Goal: Task Accomplishment & Management: Manage account settings

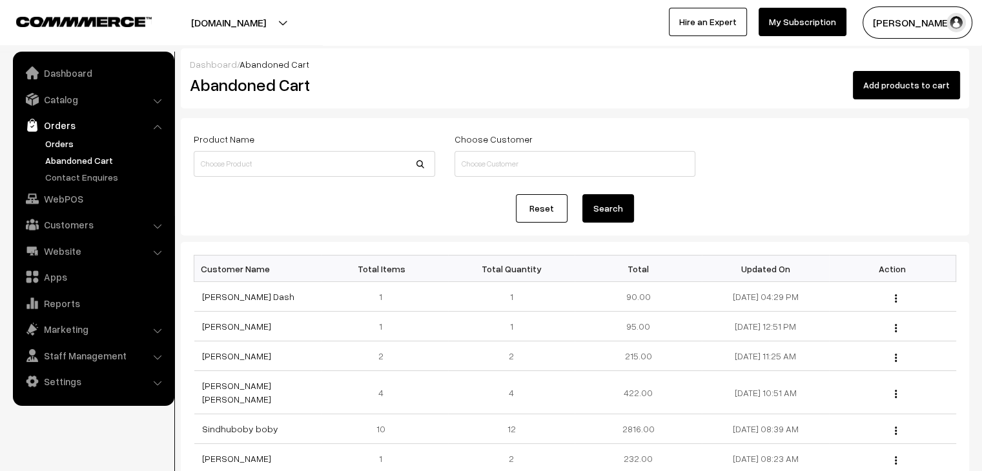
click at [67, 143] on link "Orders" at bounding box center [106, 144] width 128 height 14
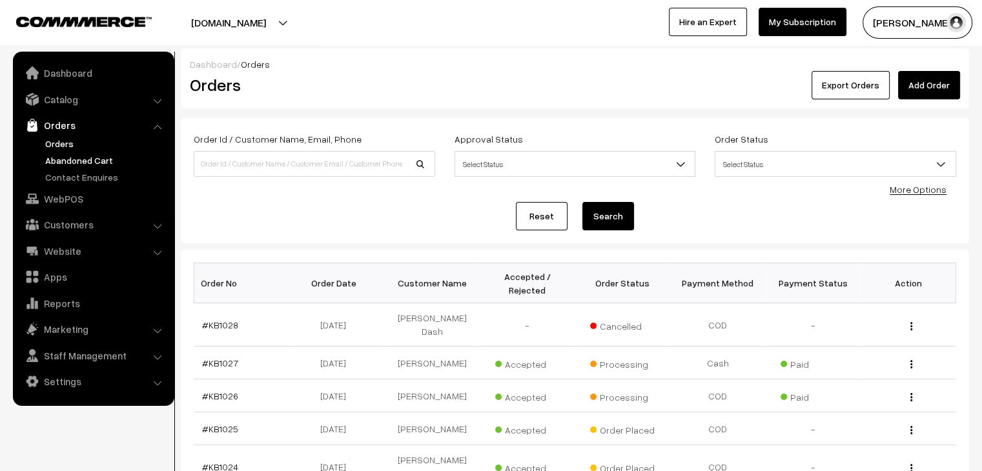
click at [62, 158] on link "Abandoned Cart" at bounding box center [106, 161] width 128 height 14
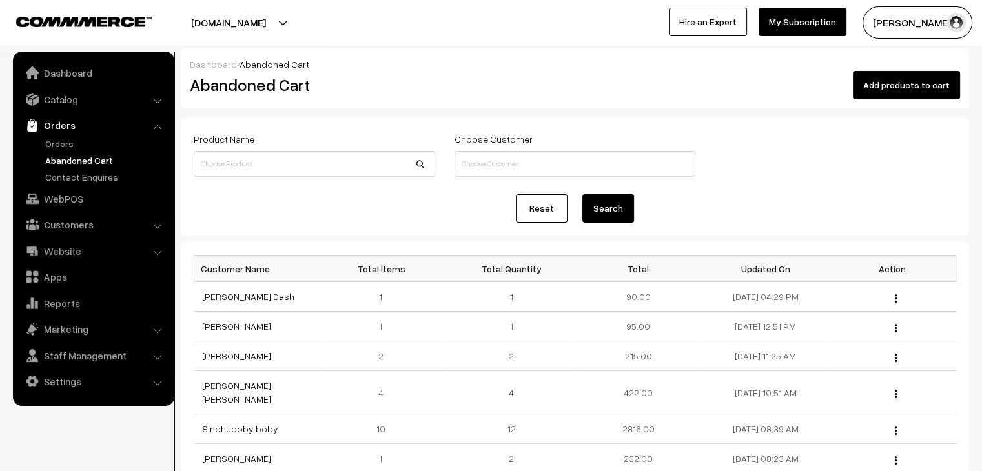
click at [54, 152] on ul "Orders" at bounding box center [93, 160] width 155 height 47
click at [59, 145] on link "Orders" at bounding box center [106, 144] width 128 height 14
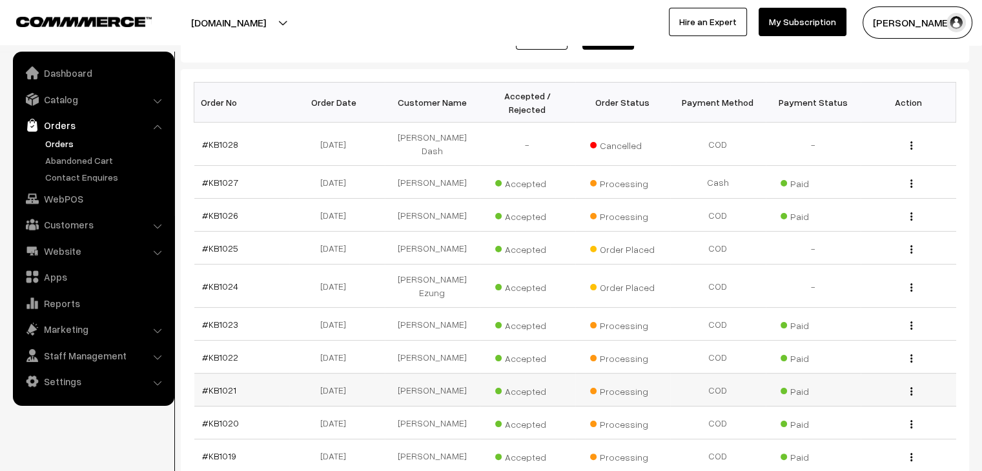
scroll to position [179, 0]
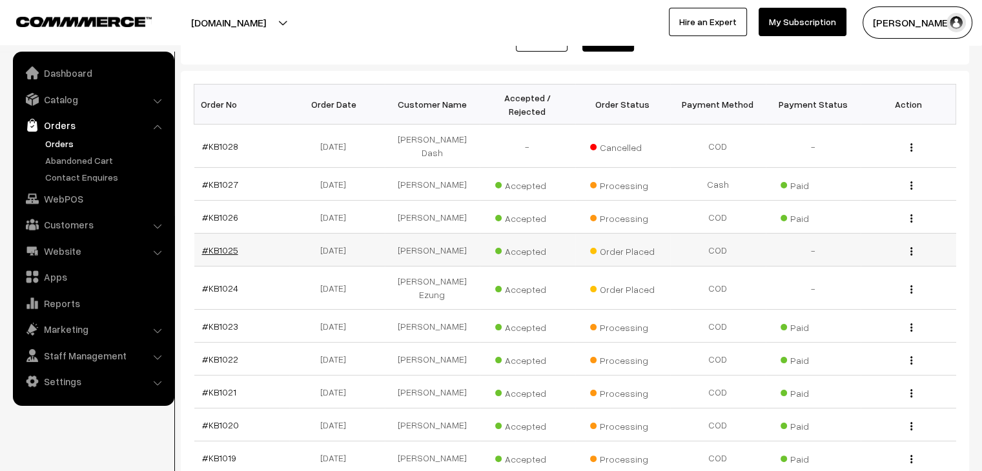
click at [225, 245] on link "#KB1025" at bounding box center [220, 250] width 36 height 11
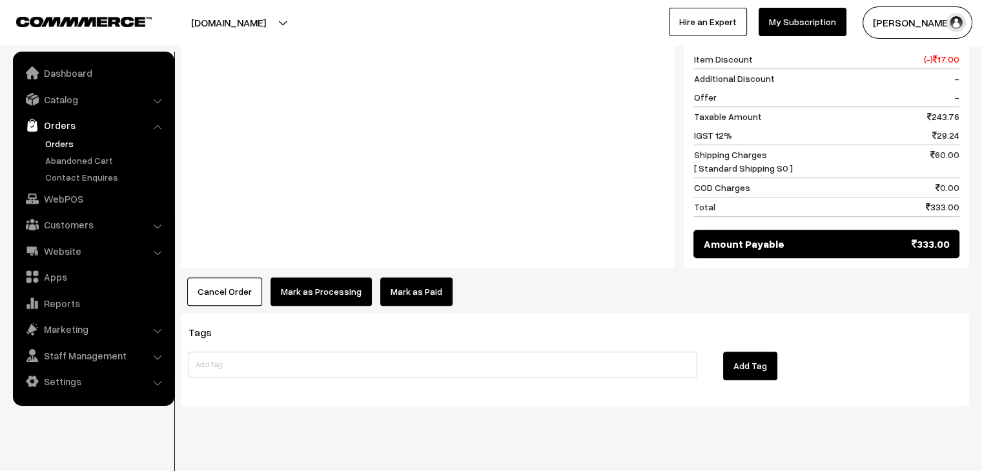
click at [239, 278] on button "Cancel Order" at bounding box center [224, 292] width 75 height 28
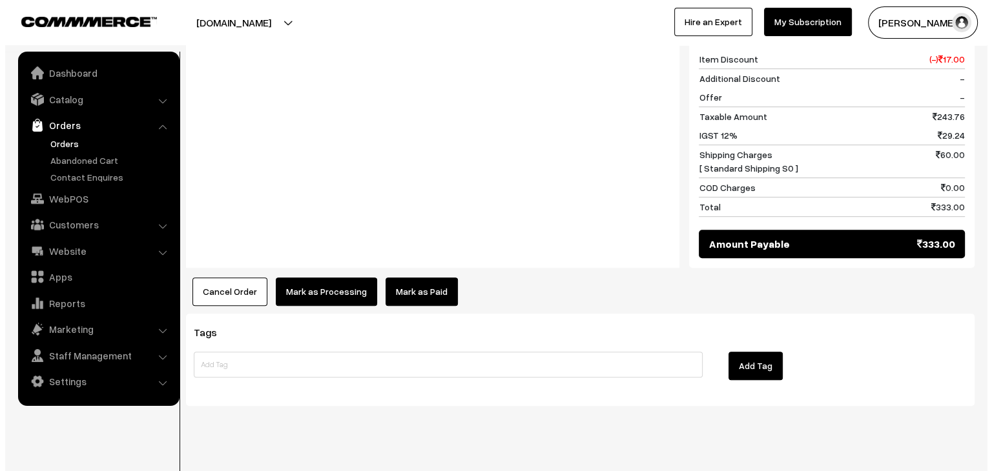
scroll to position [739, 0]
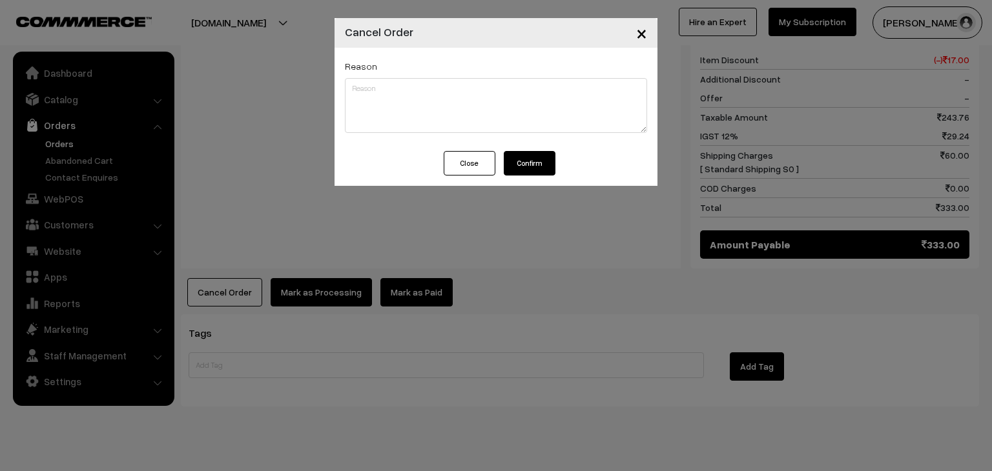
click at [538, 158] on button "Confirm" at bounding box center [530, 163] width 52 height 25
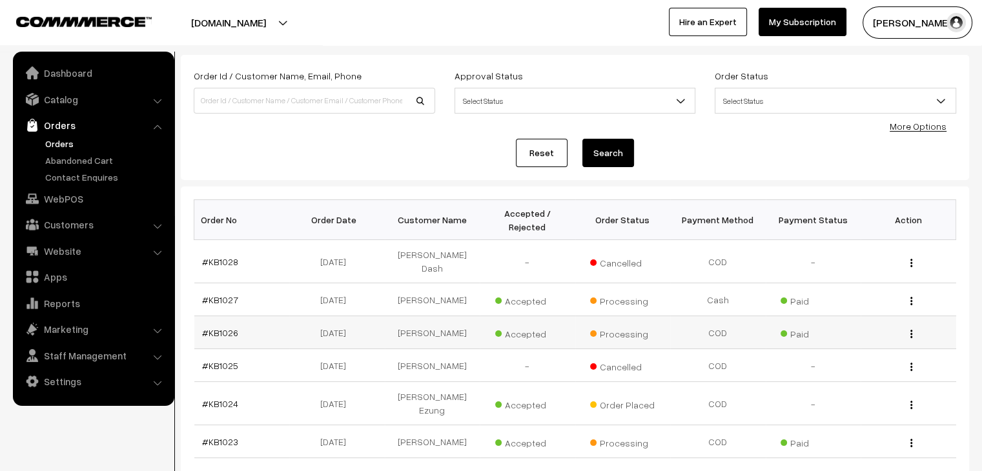
scroll to position [65, 0]
click at [213, 359] on link "#KB1025" at bounding box center [220, 364] width 36 height 11
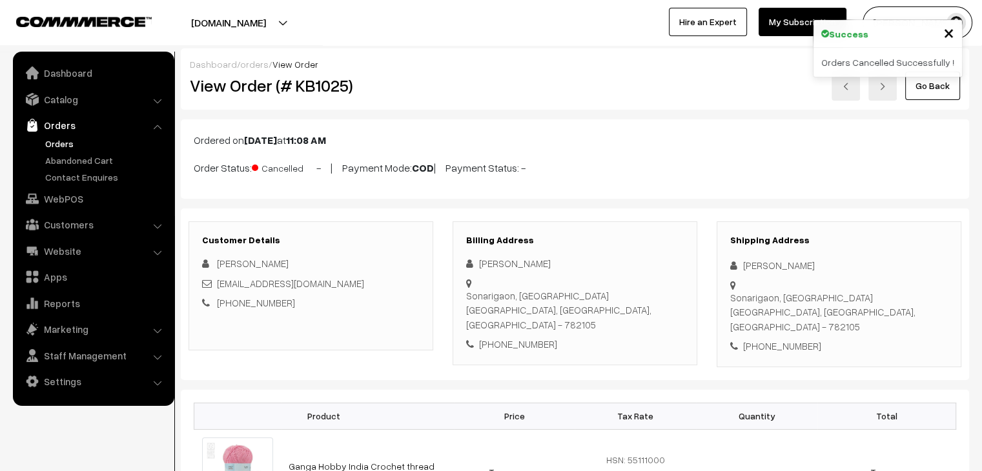
drag, startPoint x: 0, startPoint y: 0, endPoint x: 260, endPoint y: 65, distance: 268.2
click at [260, 65] on link "orders" at bounding box center [254, 64] width 28 height 11
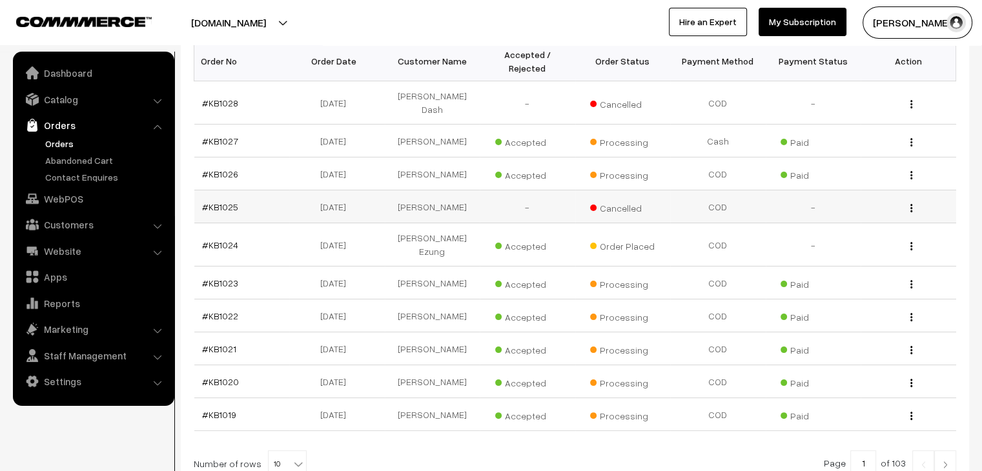
scroll to position [258, 0]
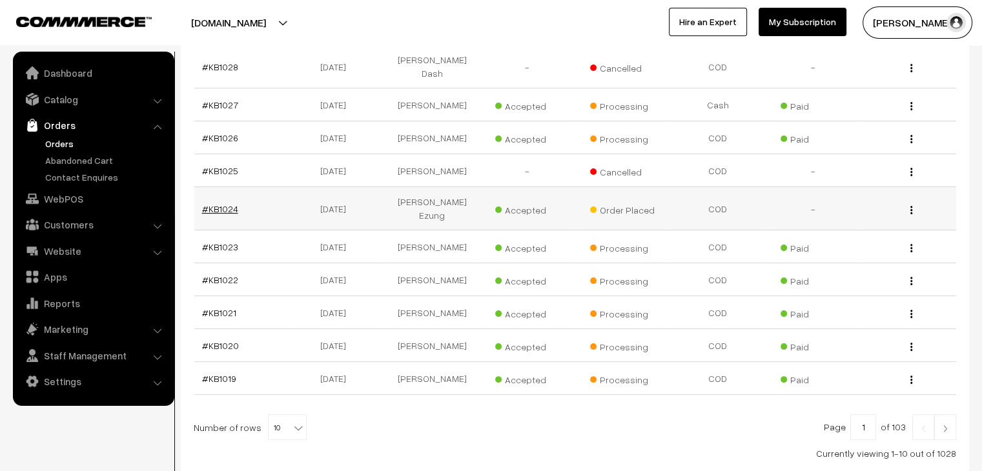
click at [207, 203] on link "#KB1024" at bounding box center [220, 208] width 36 height 11
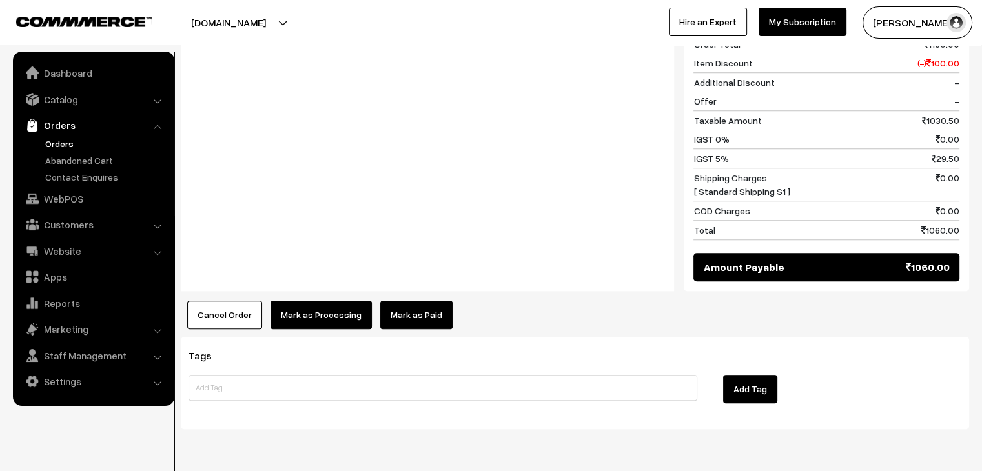
scroll to position [1103, 0]
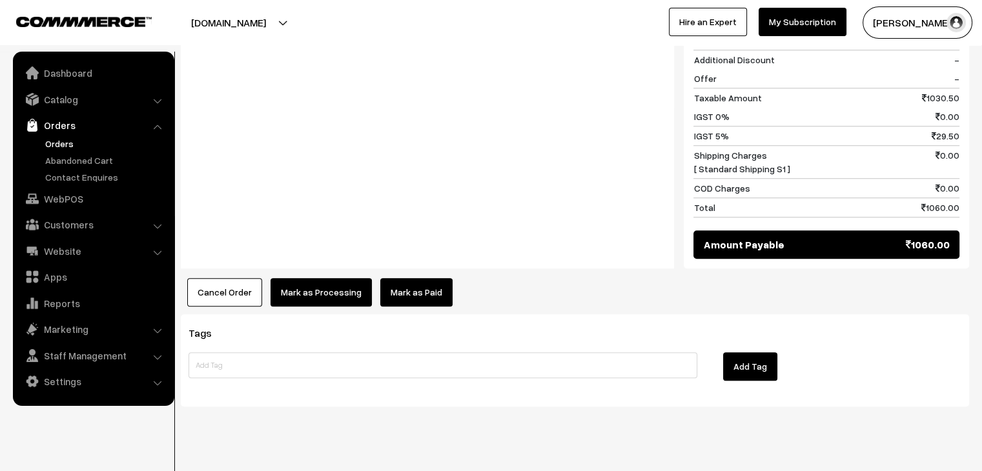
click at [59, 145] on link "Orders" at bounding box center [106, 144] width 128 height 14
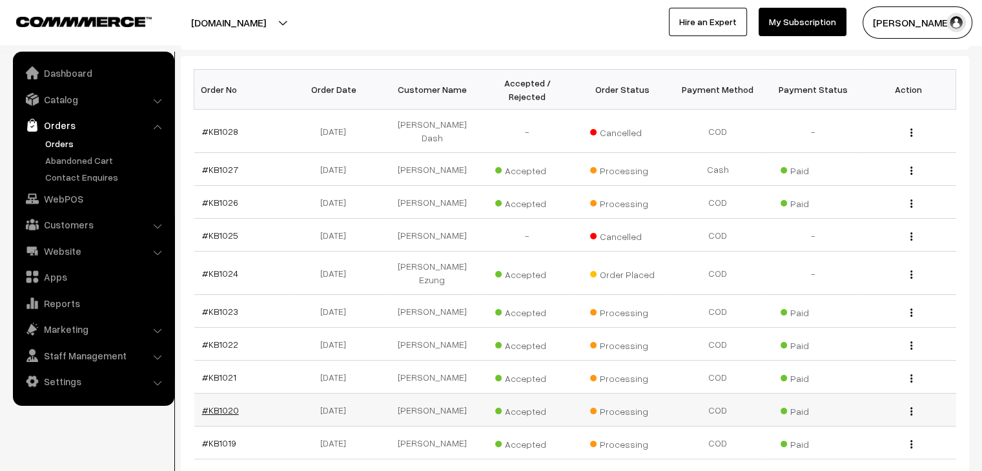
click at [228, 405] on link "#KB1020" at bounding box center [220, 410] width 37 height 11
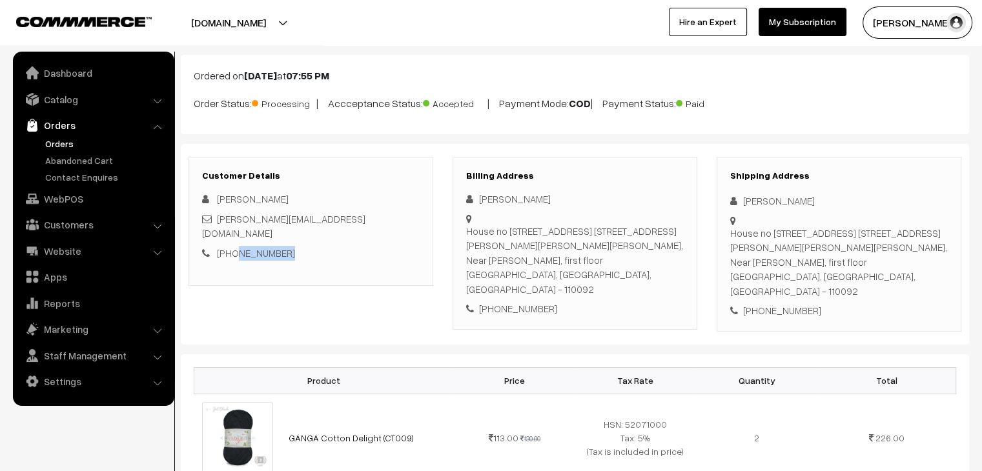
drag, startPoint x: 285, startPoint y: 239, endPoint x: 234, endPoint y: 241, distance: 51.7
click at [234, 246] on div "+91 7982369933" at bounding box center [311, 253] width 218 height 15
copy link "7982369933"
drag, startPoint x: 261, startPoint y: 197, endPoint x: 218, endPoint y: 194, distance: 43.3
click at [218, 194] on div "[PERSON_NAME]" at bounding box center [311, 199] width 218 height 15
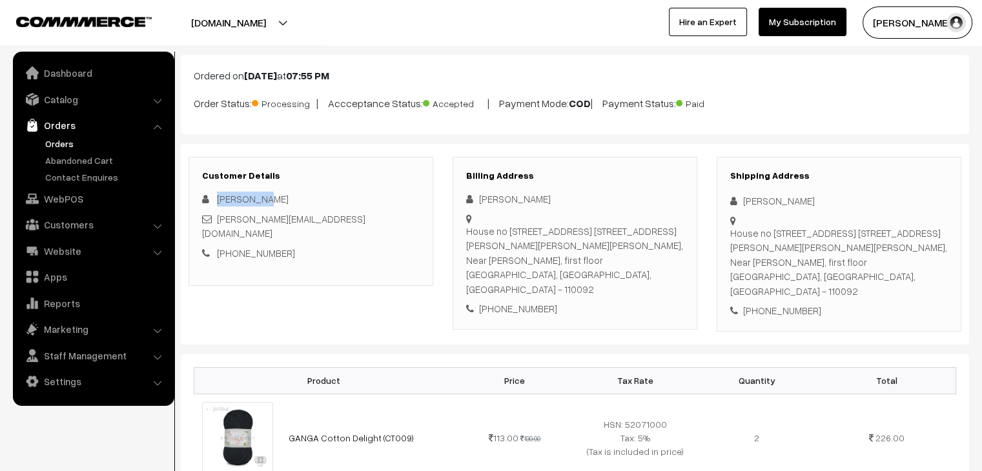
copy span "[PERSON_NAME]"
drag, startPoint x: 485, startPoint y: 261, endPoint x: 467, endPoint y: 230, distance: 36.2
click at [467, 230] on div "House no 73, street no. 4, East Guru Angad Nagar Swasthya Vihar, laxmi nagar, N…" at bounding box center [575, 260] width 218 height 73
copy div "House no 73, street no. 4, East Guru Angad Nagar Swasthya Vihar, laxmi nagar, N…"
drag, startPoint x: 509, startPoint y: 277, endPoint x: 467, endPoint y: 276, distance: 41.3
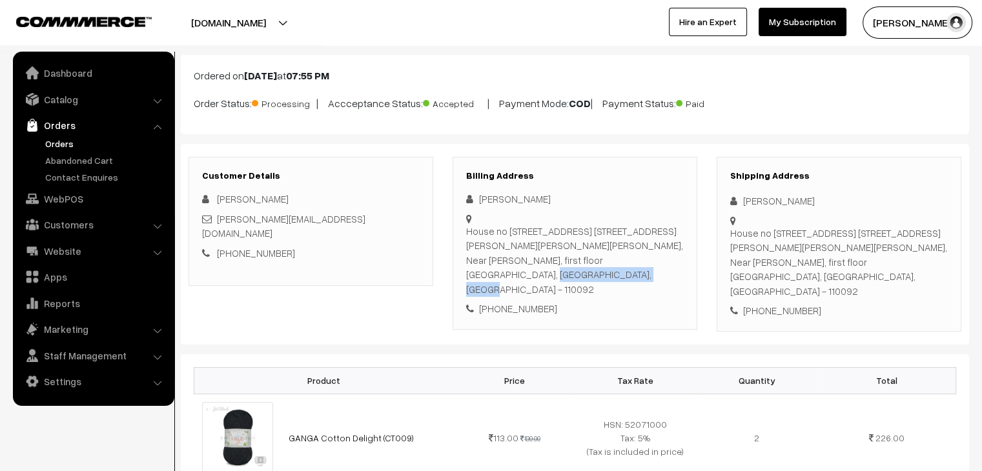
click at [467, 276] on div "House no 73, street no. 4, East Guru Angad Nagar Swasthya Vihar, laxmi nagar, N…" at bounding box center [575, 260] width 218 height 73
copy div "Delhi, Delhi"
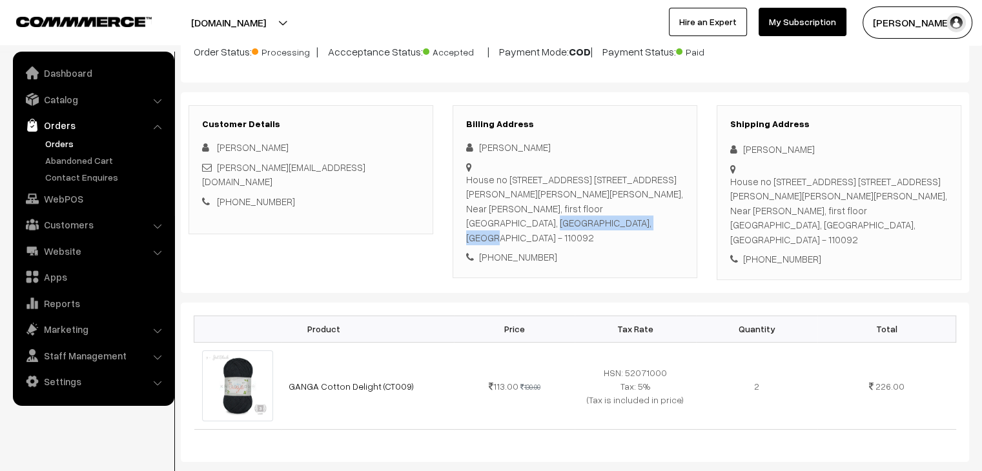
scroll to position [194, 0]
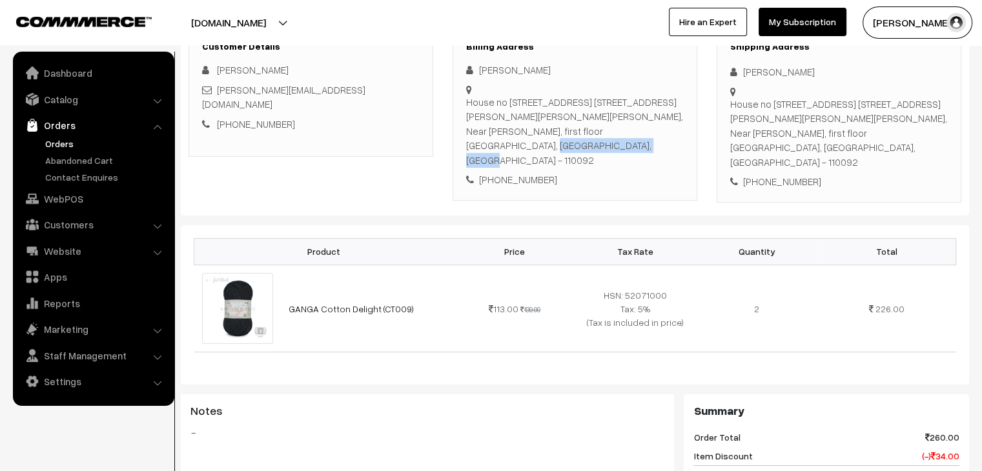
click at [76, 140] on link "Orders" at bounding box center [106, 144] width 128 height 14
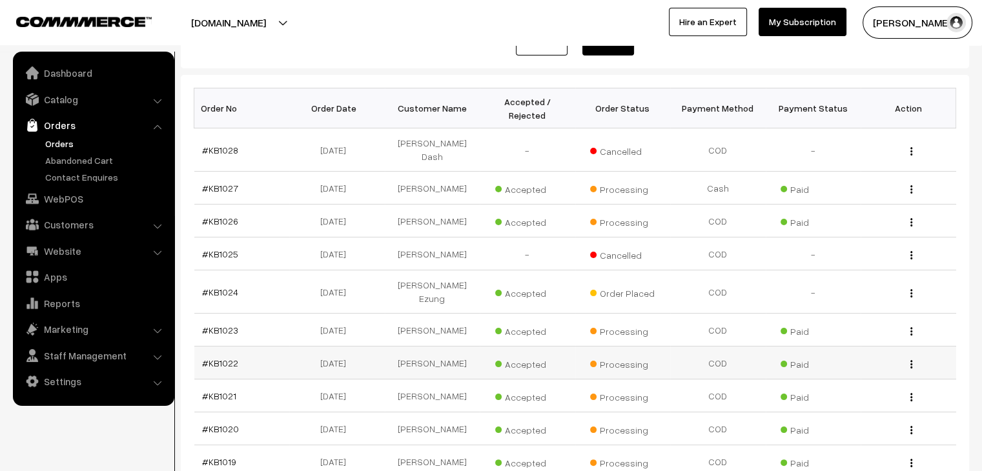
scroll to position [194, 0]
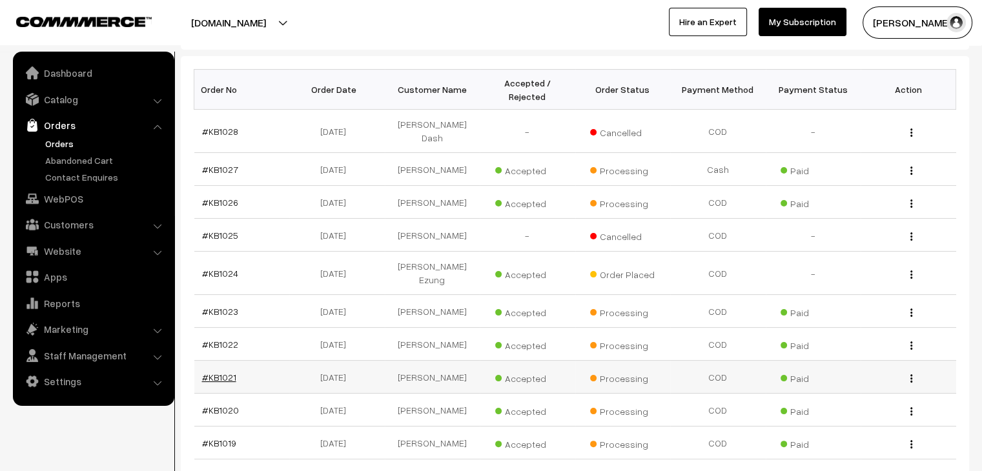
click at [221, 372] on link "#KB1021" at bounding box center [219, 377] width 34 height 11
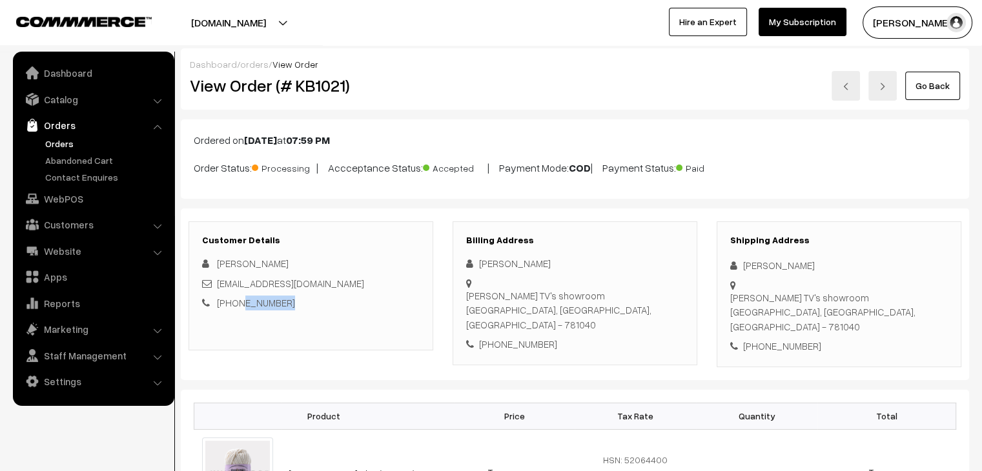
click at [240, 300] on div "[PHONE_NUMBER]" at bounding box center [311, 303] width 218 height 15
click at [277, 300] on link "[PHONE_NUMBER]" at bounding box center [256, 303] width 78 height 12
click at [299, 305] on div "+91 8453006811" at bounding box center [311, 303] width 218 height 15
drag, startPoint x: 291, startPoint y: 307, endPoint x: 234, endPoint y: 304, distance: 56.9
click at [234, 304] on div "+91 8453006811" at bounding box center [311, 303] width 218 height 15
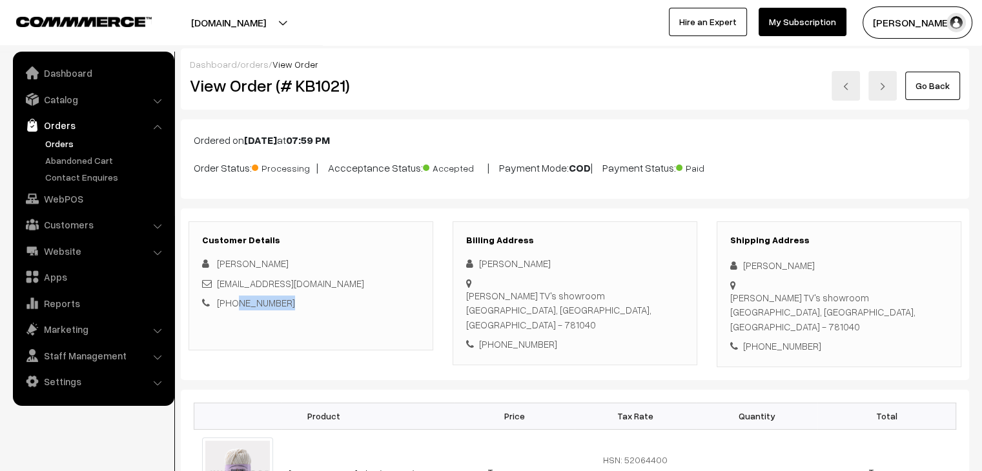
copy link "8453006811"
drag, startPoint x: 278, startPoint y: 256, endPoint x: 216, endPoint y: 263, distance: 62.4
click at [216, 263] on div "[PERSON_NAME]" at bounding box center [311, 263] width 218 height 15
copy span "[PERSON_NAME]"
click at [571, 305] on div "Juli Das Shree govinda TV's showroom Guwahati, Assam, India - 781040 +91 845300…" at bounding box center [575, 304] width 218 height 96
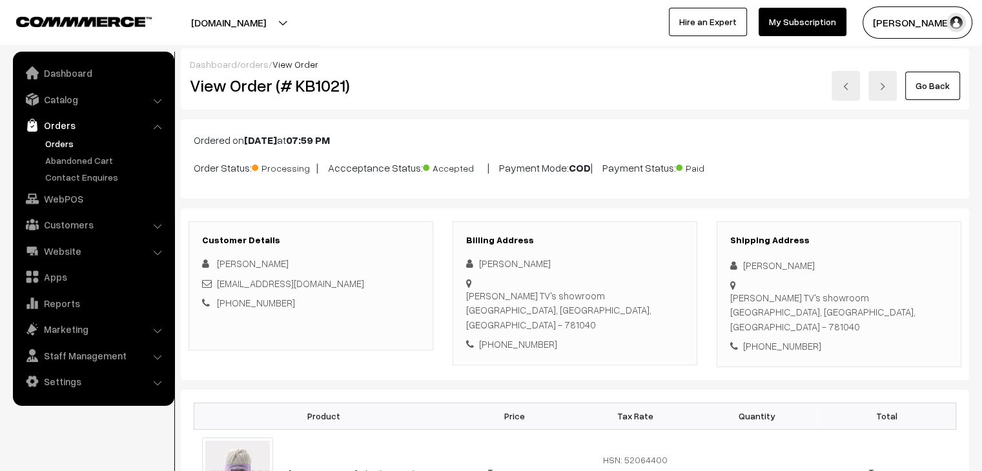
drag, startPoint x: 518, startPoint y: 301, endPoint x: 480, endPoint y: 279, distance: 44.3
click at [480, 289] on div "Shree govinda TV's showroom Guwahati, Assam, India - 781040" at bounding box center [575, 311] width 218 height 44
copy div "Shree govinda TV's showroom Guwahati,"
drag, startPoint x: 551, startPoint y: 300, endPoint x: 521, endPoint y: 297, distance: 30.5
click at [521, 297] on div "Shree govinda TV's showroom Guwahati, Assam, India - 781040" at bounding box center [575, 311] width 218 height 44
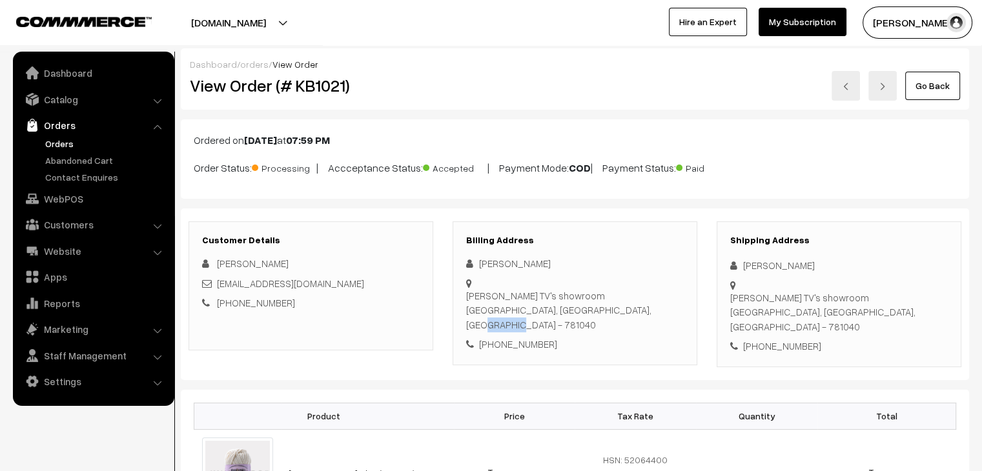
copy div "Assam,"
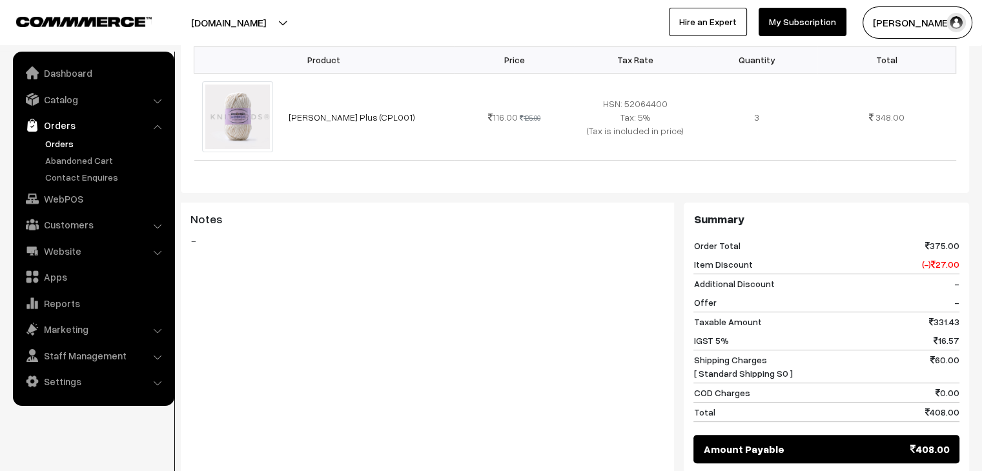
scroll to position [303, 0]
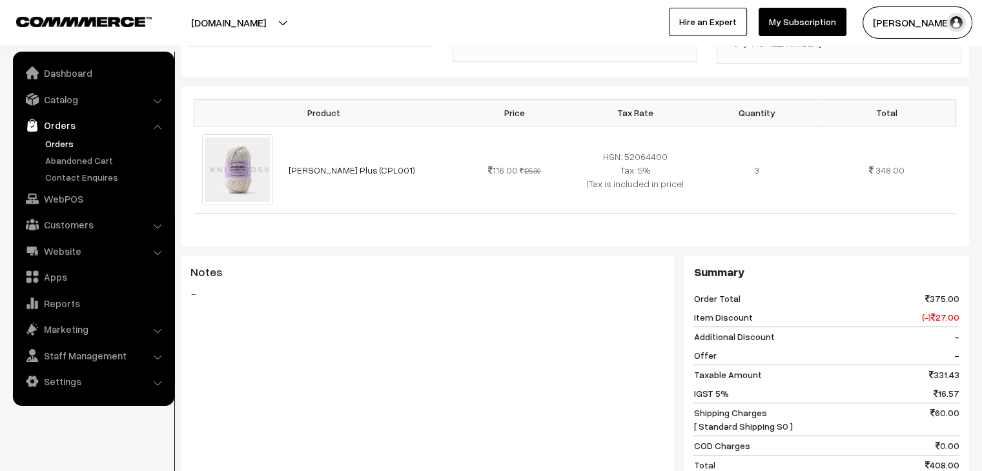
click at [61, 139] on link "Orders" at bounding box center [106, 144] width 128 height 14
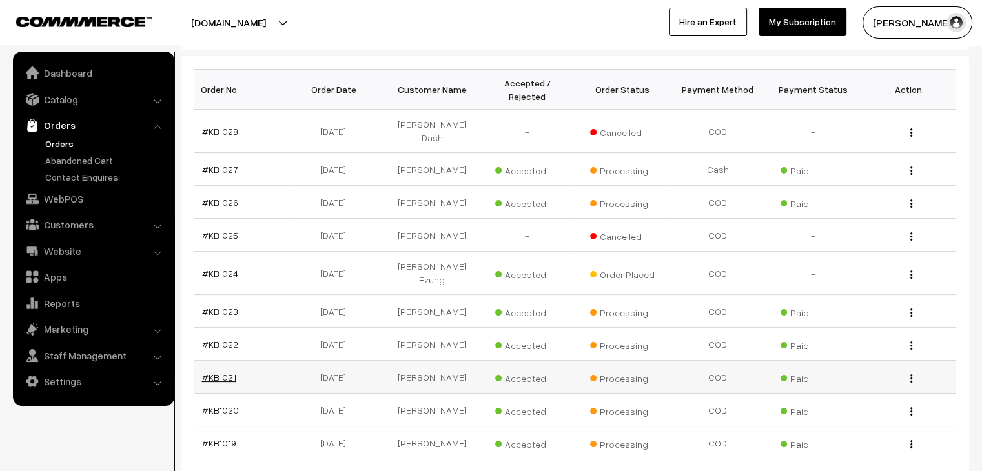
click at [232, 372] on link "#KB1021" at bounding box center [219, 377] width 34 height 11
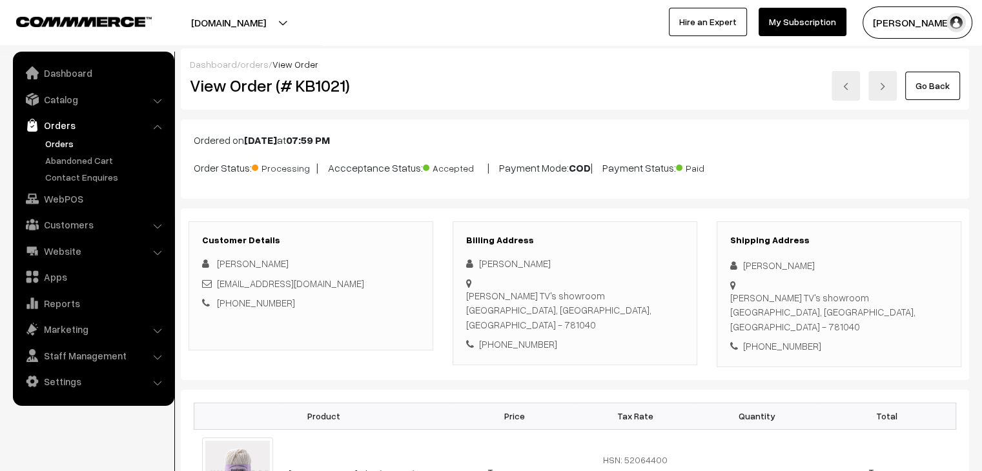
click at [58, 145] on link "Orders" at bounding box center [106, 144] width 128 height 14
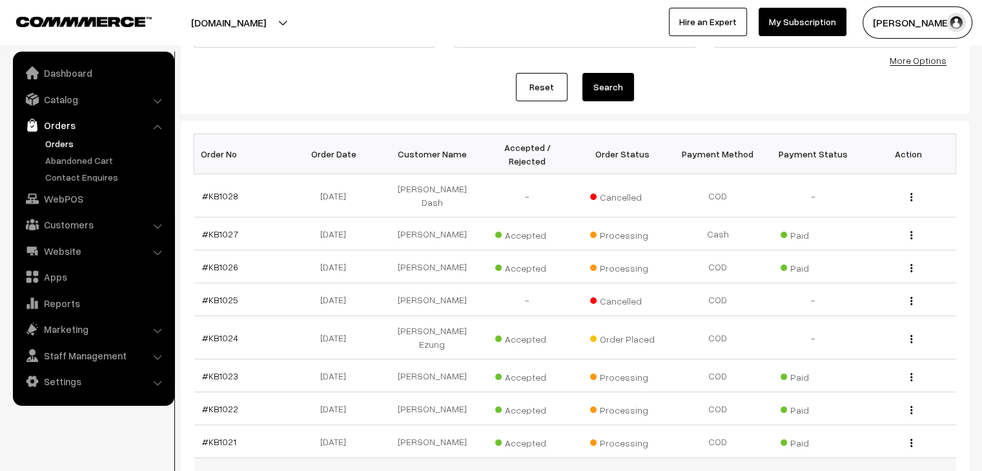
click at [230, 469] on link "#KB1020" at bounding box center [220, 474] width 37 height 11
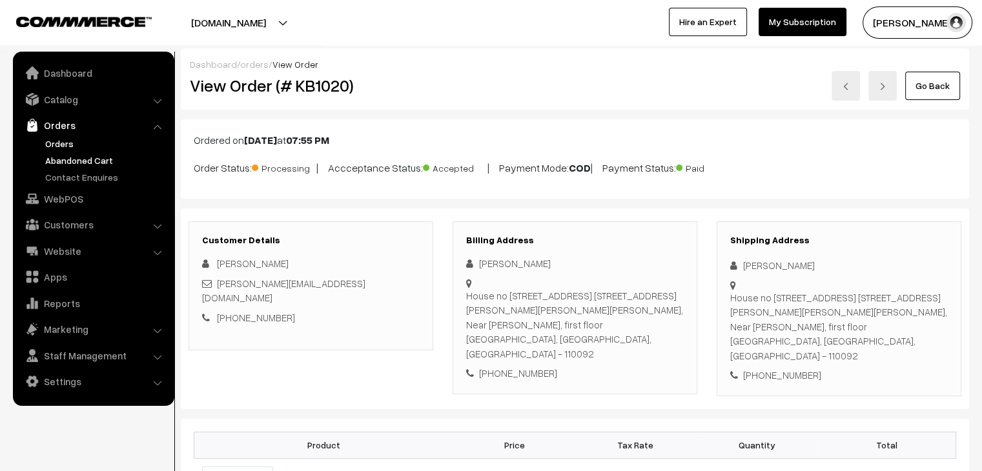
click at [76, 159] on link "Abandoned Cart" at bounding box center [106, 161] width 128 height 14
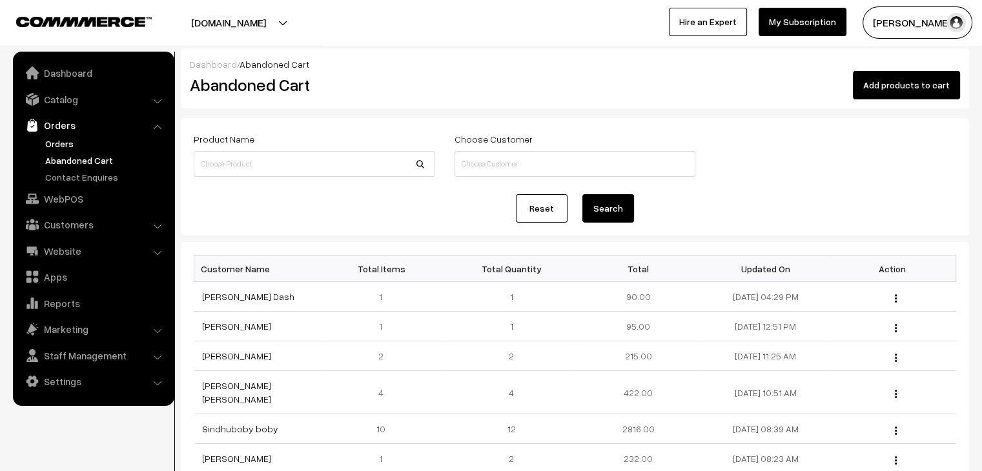
click at [57, 138] on link "Orders" at bounding box center [106, 144] width 128 height 14
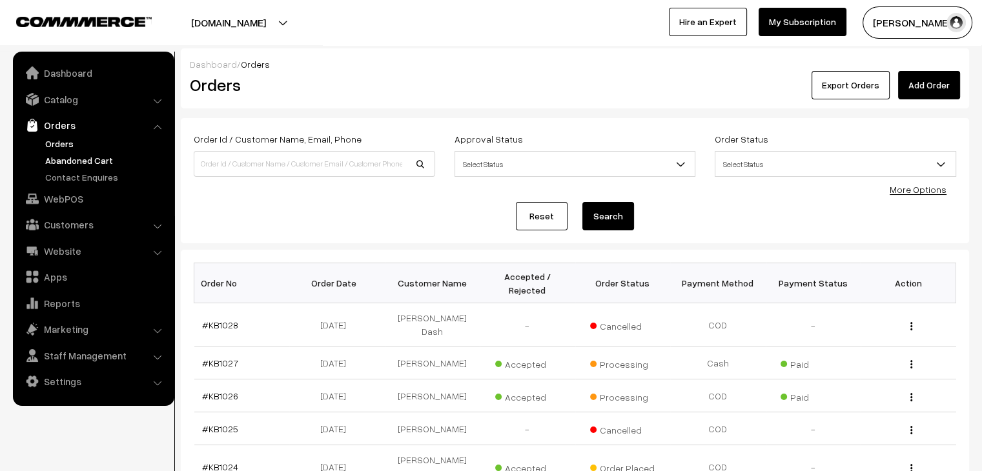
click at [69, 157] on link "Abandoned Cart" at bounding box center [106, 161] width 128 height 14
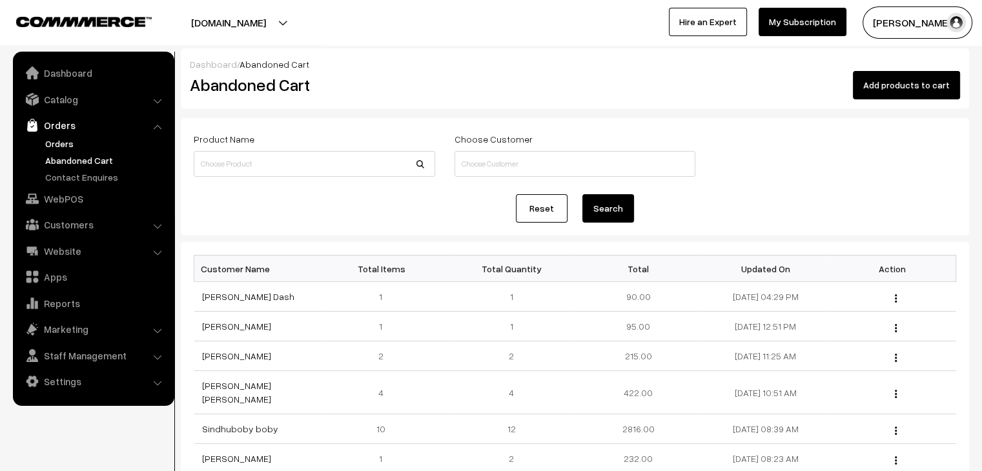
click at [50, 139] on link "Orders" at bounding box center [106, 144] width 128 height 14
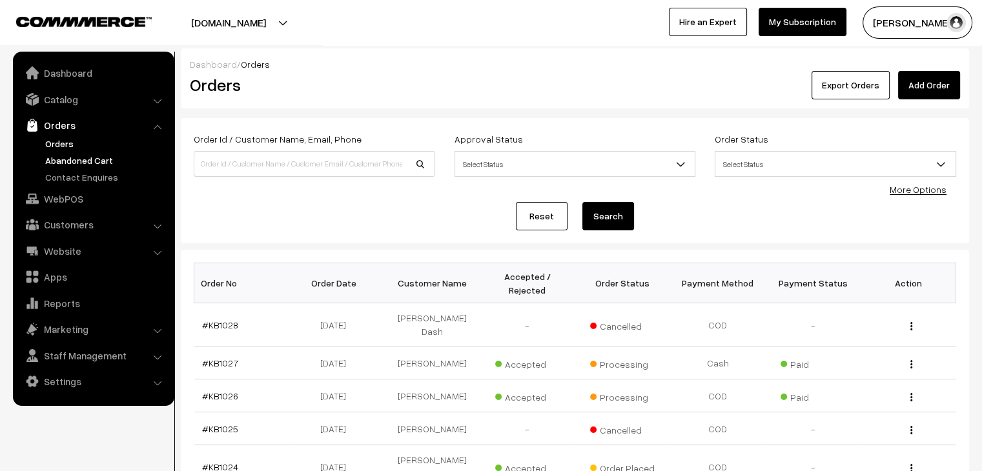
click at [88, 158] on link "Abandoned Cart" at bounding box center [106, 161] width 128 height 14
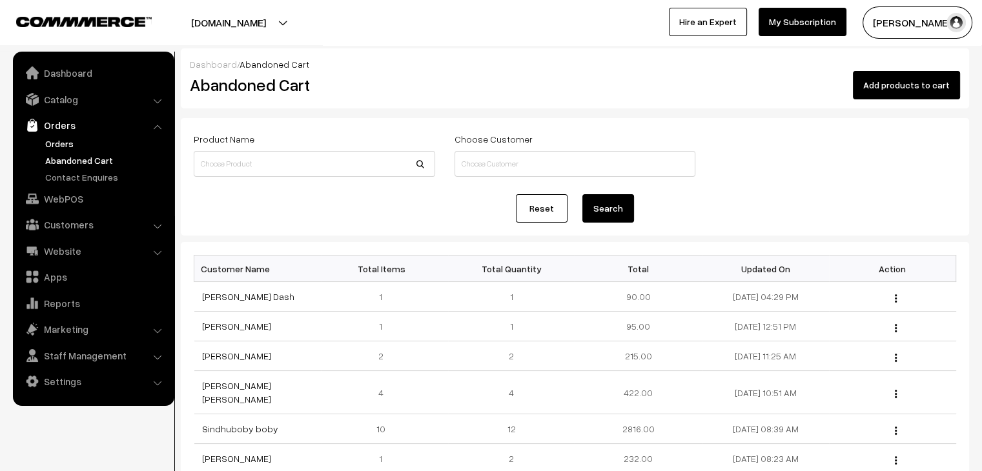
click at [60, 139] on link "Orders" at bounding box center [106, 144] width 128 height 14
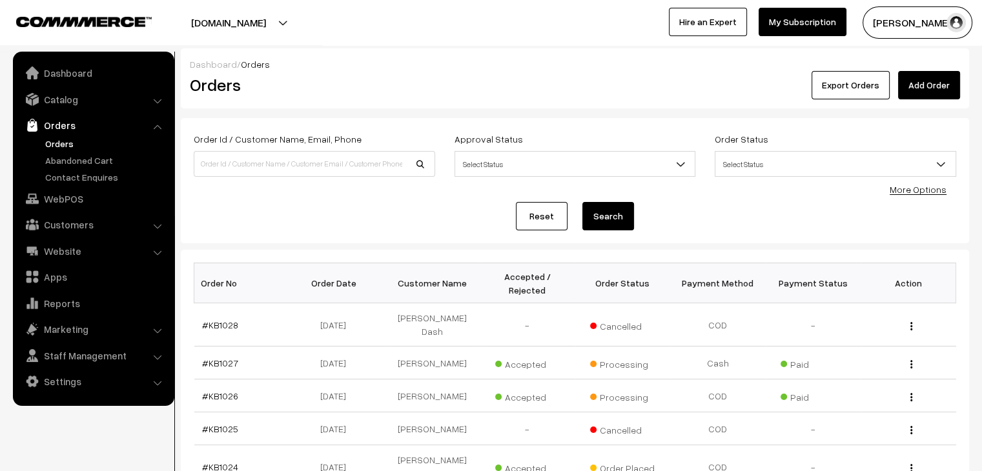
click at [62, 143] on link "Orders" at bounding box center [106, 144] width 128 height 14
click at [106, 159] on link "Abandoned Cart" at bounding box center [106, 161] width 128 height 14
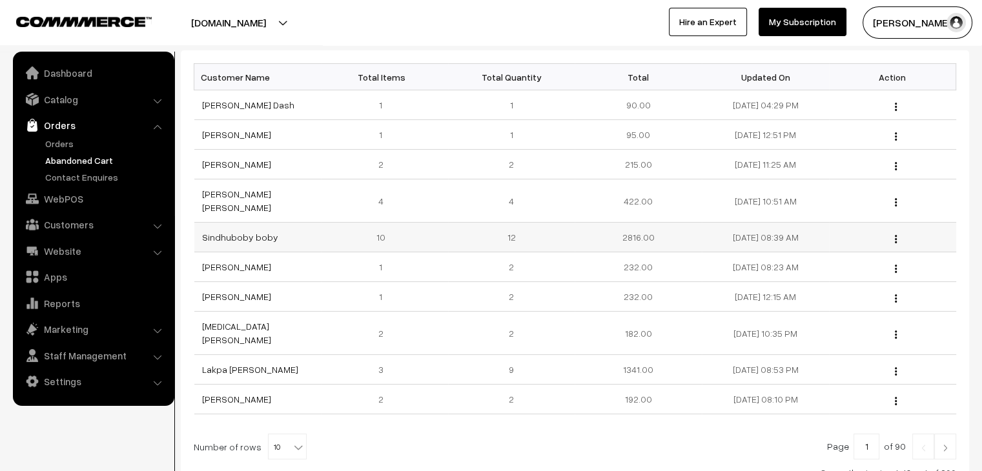
scroll to position [194, 0]
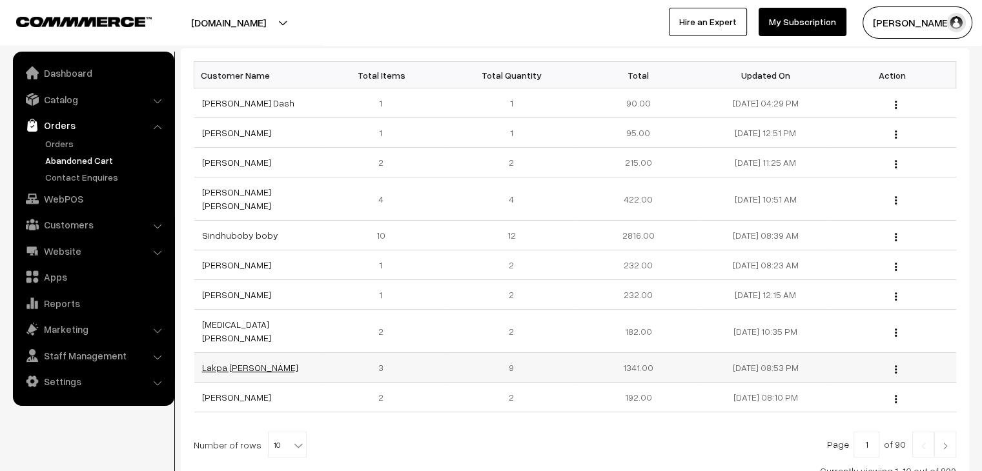
click at [235, 362] on link "Lakpa diki Bhutia" at bounding box center [250, 367] width 96 height 11
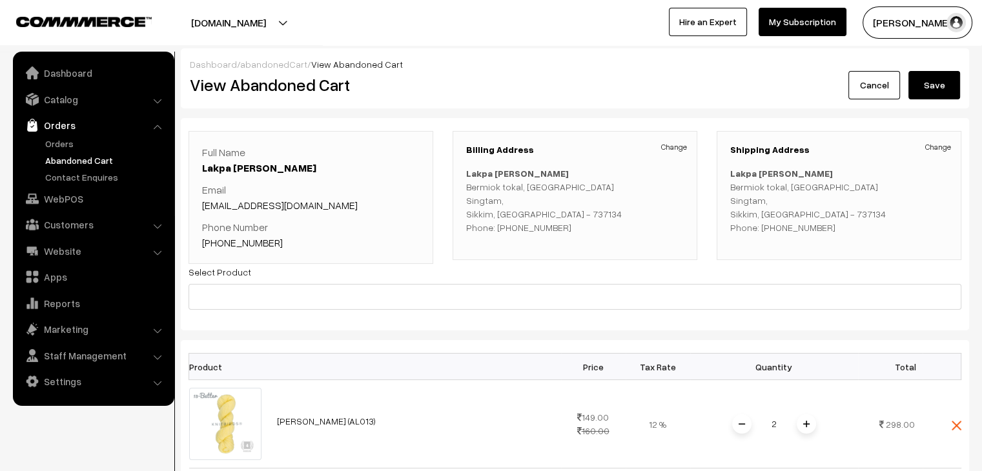
click at [88, 163] on link "Abandoned Cart" at bounding box center [106, 161] width 128 height 14
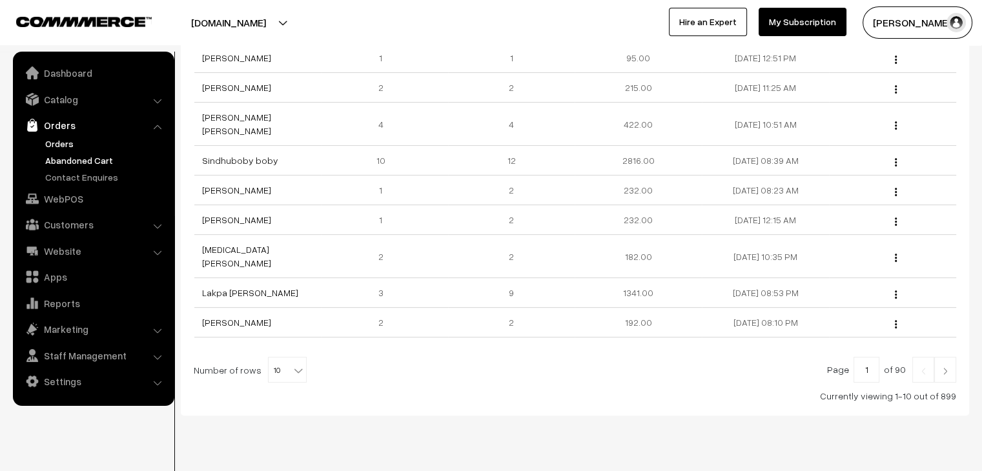
click at [72, 143] on link "Orders" at bounding box center [106, 144] width 128 height 14
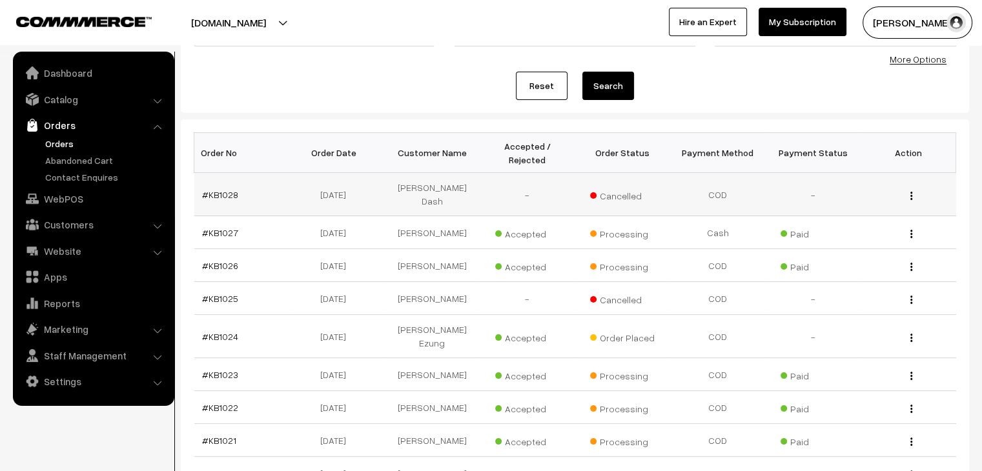
scroll to position [129, 0]
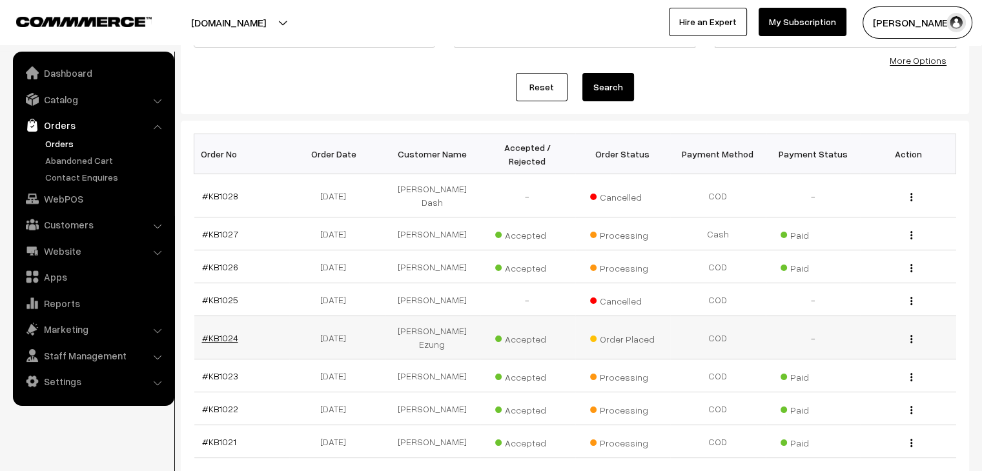
click at [217, 332] on link "#KB1024" at bounding box center [220, 337] width 36 height 11
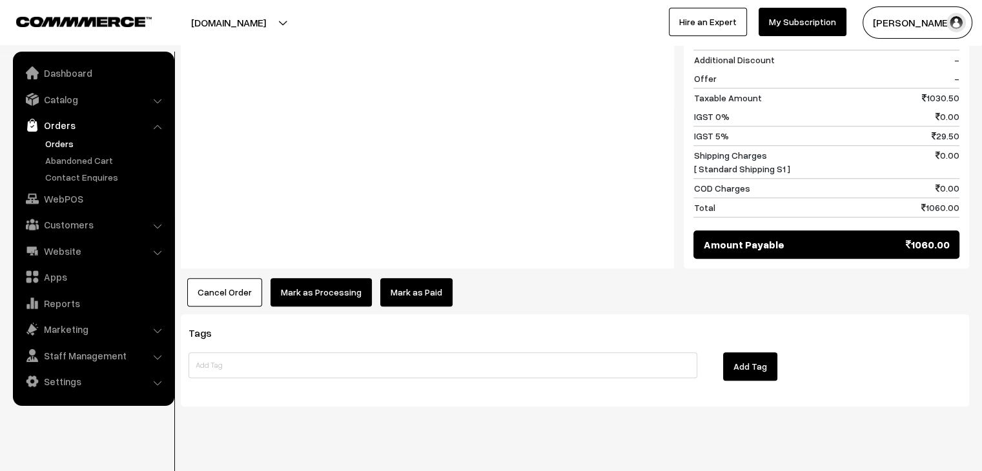
click at [233, 278] on button "Cancel Order" at bounding box center [224, 292] width 75 height 28
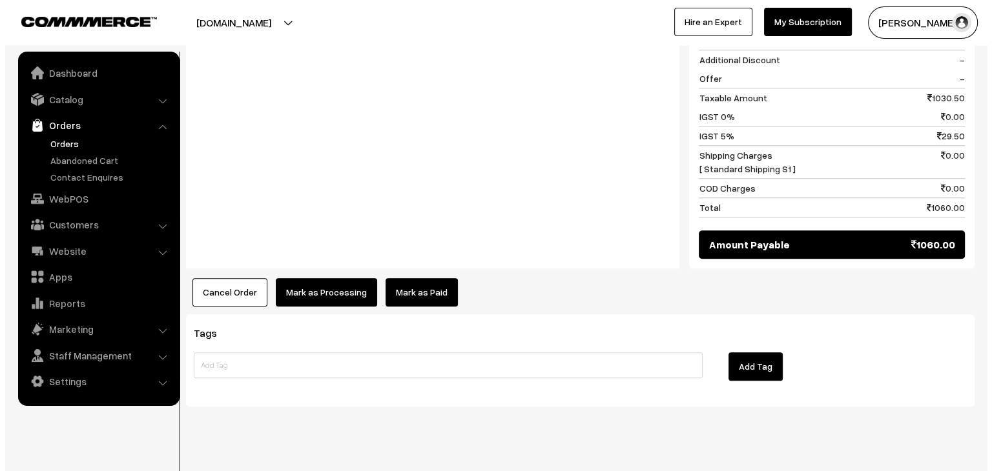
scroll to position [1111, 0]
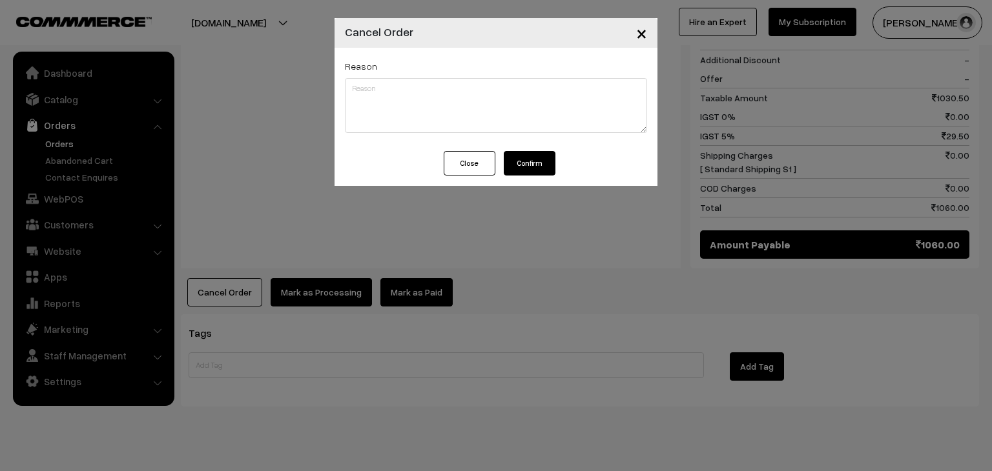
click at [520, 168] on button "Confirm" at bounding box center [530, 163] width 52 height 25
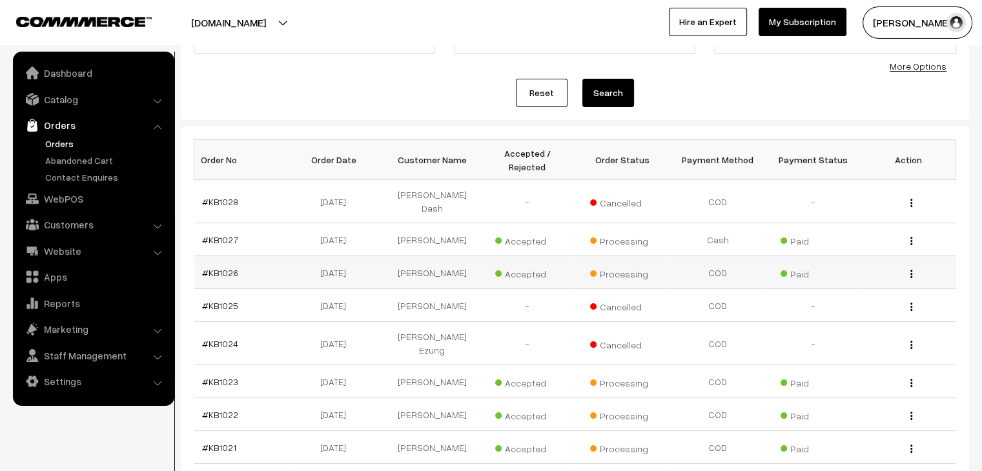
scroll to position [129, 0]
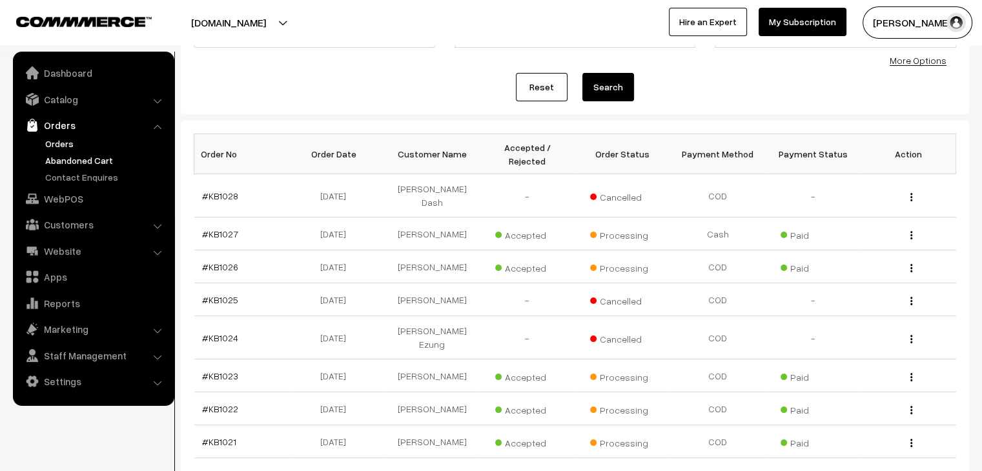
click at [80, 158] on link "Abandoned Cart" at bounding box center [106, 161] width 128 height 14
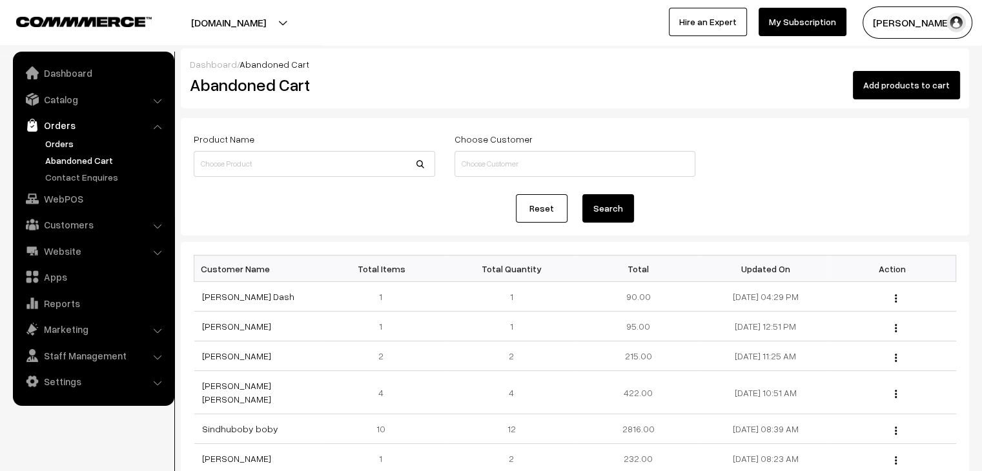
click at [54, 148] on link "Orders" at bounding box center [106, 144] width 128 height 14
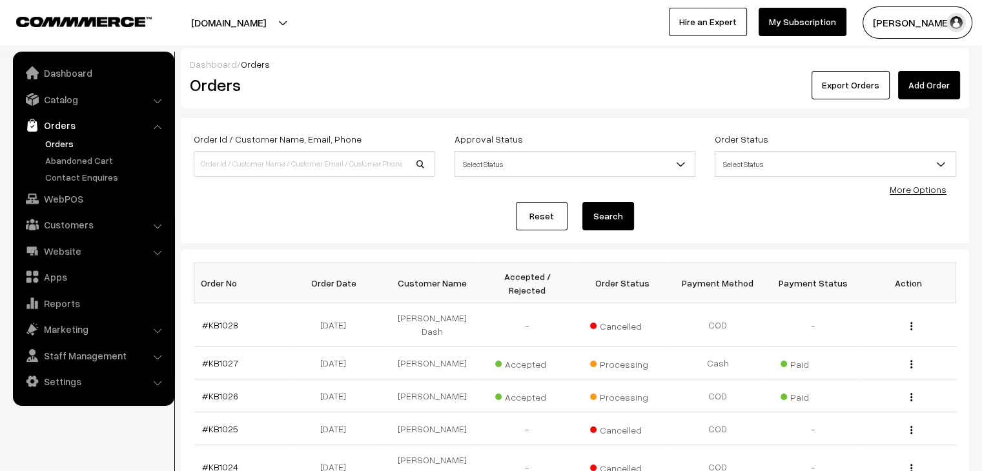
click at [59, 147] on link "Orders" at bounding box center [106, 144] width 128 height 14
click at [63, 141] on link "Orders" at bounding box center [106, 144] width 128 height 14
click at [95, 161] on link "Abandoned Cart" at bounding box center [106, 161] width 128 height 14
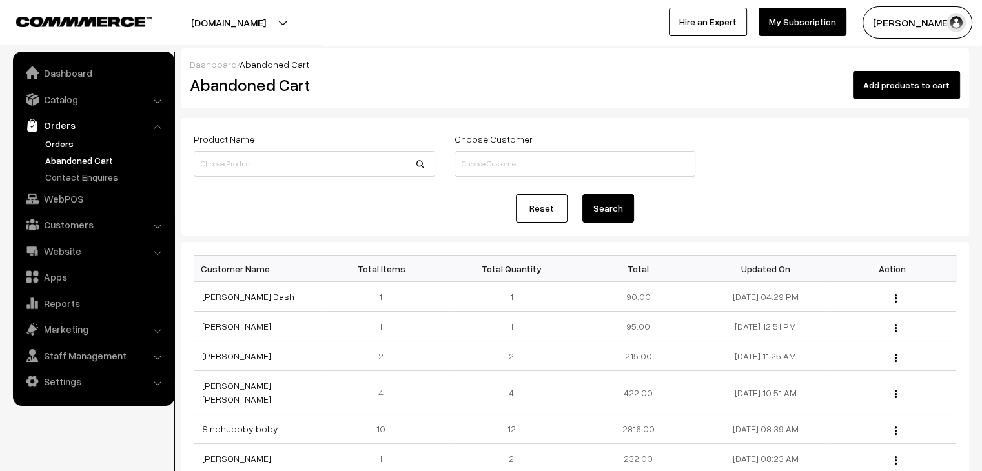
click at [67, 140] on link "Orders" at bounding box center [106, 144] width 128 height 14
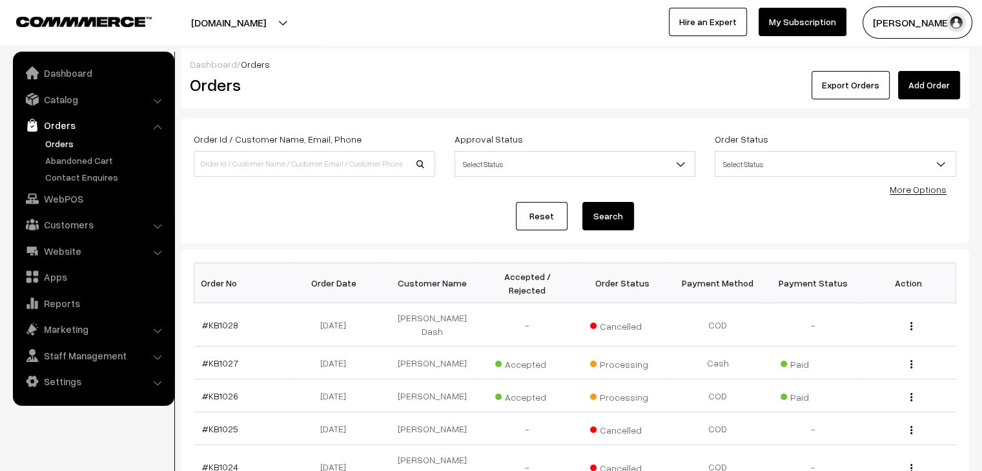
click at [73, 145] on link "Orders" at bounding box center [106, 144] width 128 height 14
click at [64, 148] on link "Orders" at bounding box center [106, 144] width 128 height 14
click at [94, 159] on link "Abandoned Cart" at bounding box center [106, 161] width 128 height 14
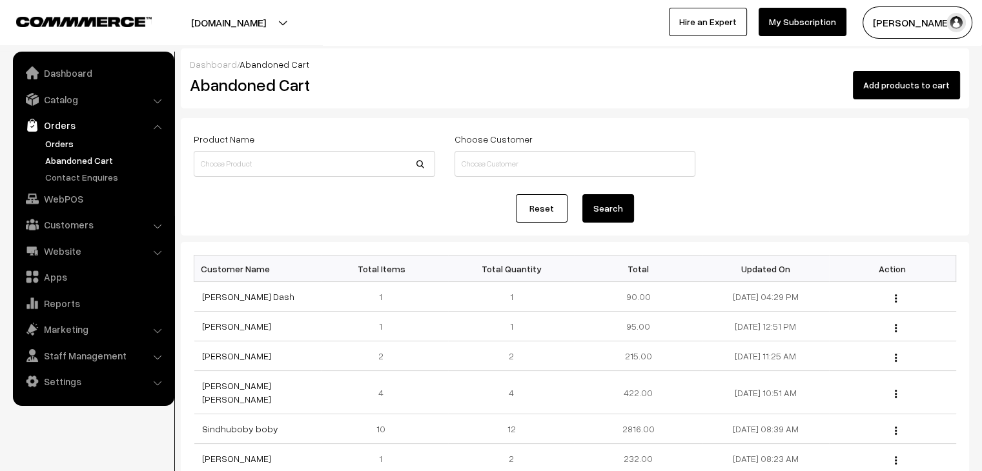
click at [70, 147] on link "Orders" at bounding box center [106, 144] width 128 height 14
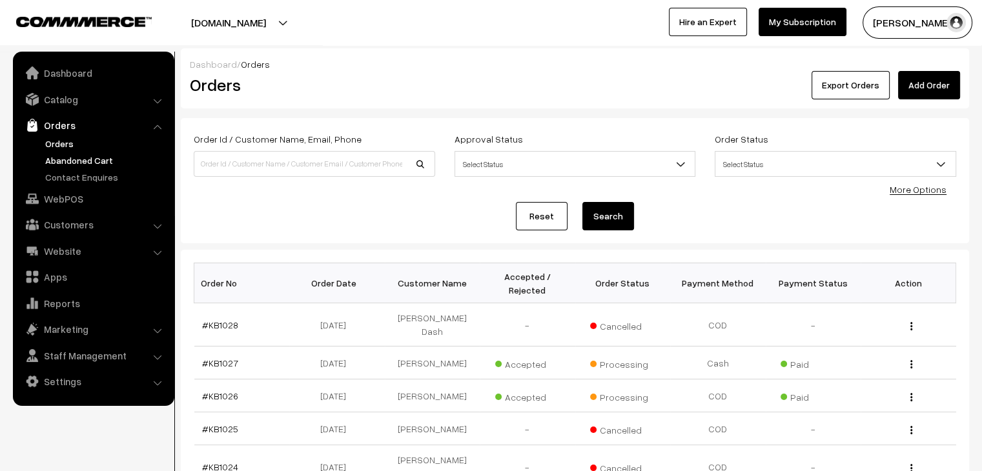
click at [96, 165] on link "Abandoned Cart" at bounding box center [106, 161] width 128 height 14
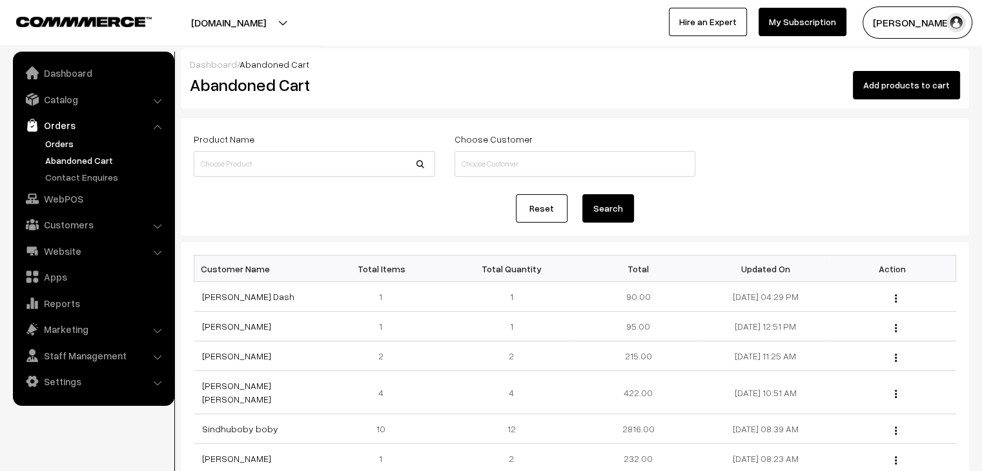
click at [68, 139] on link "Orders" at bounding box center [106, 144] width 128 height 14
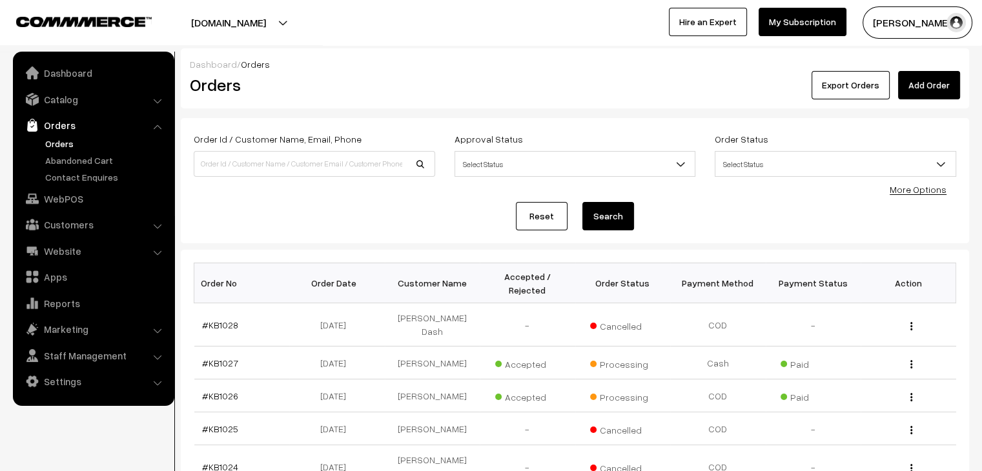
click at [80, 168] on ul "Orders" at bounding box center [93, 160] width 155 height 47
click at [79, 162] on link "Abandoned Cart" at bounding box center [106, 161] width 128 height 14
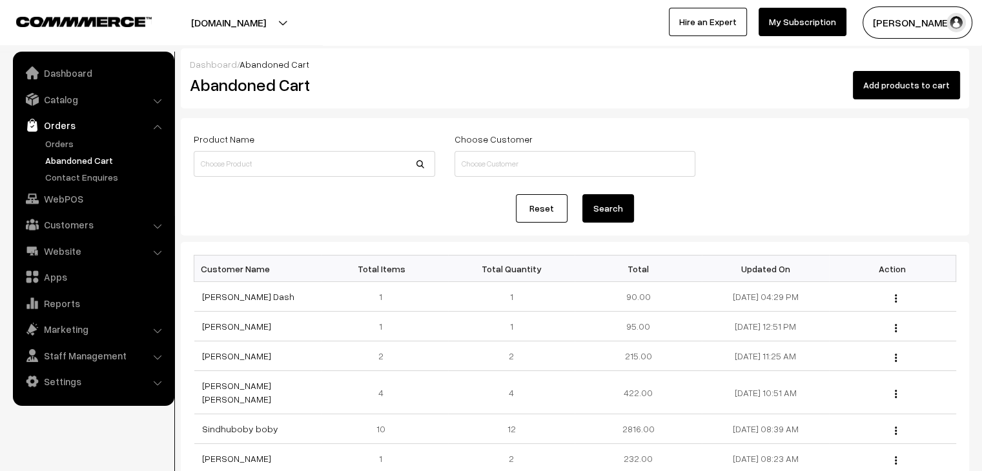
drag, startPoint x: 45, startPoint y: 140, endPoint x: 58, endPoint y: 151, distance: 16.9
click at [45, 140] on link "Orders" at bounding box center [106, 144] width 128 height 14
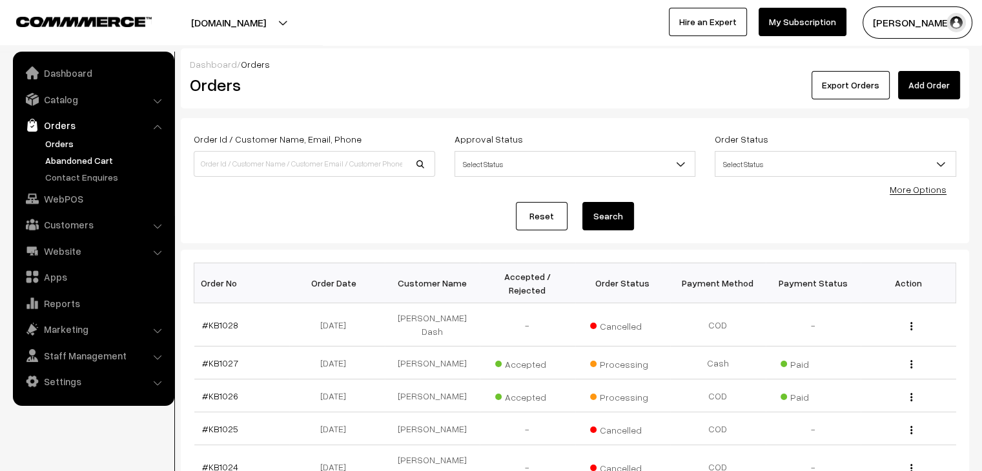
click at [101, 164] on link "Abandoned Cart" at bounding box center [106, 161] width 128 height 14
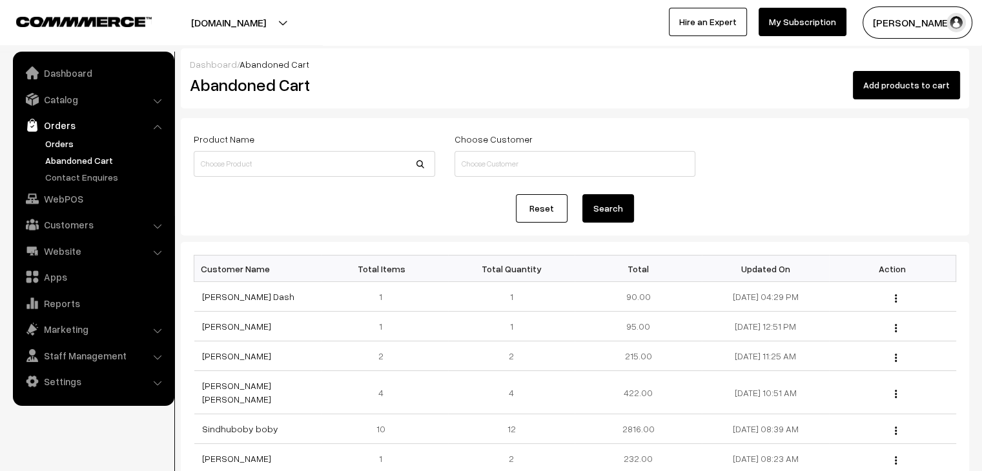
click at [55, 143] on link "Orders" at bounding box center [106, 144] width 128 height 14
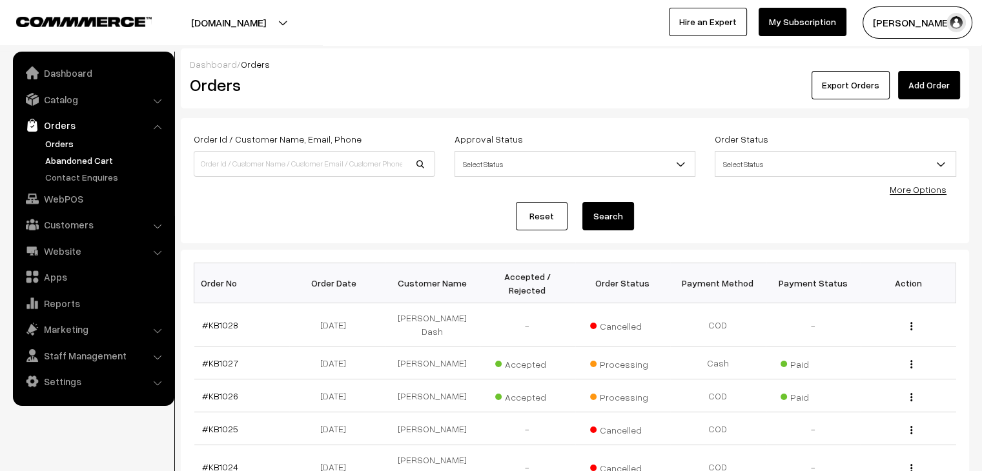
click at [80, 163] on link "Abandoned Cart" at bounding box center [106, 161] width 128 height 14
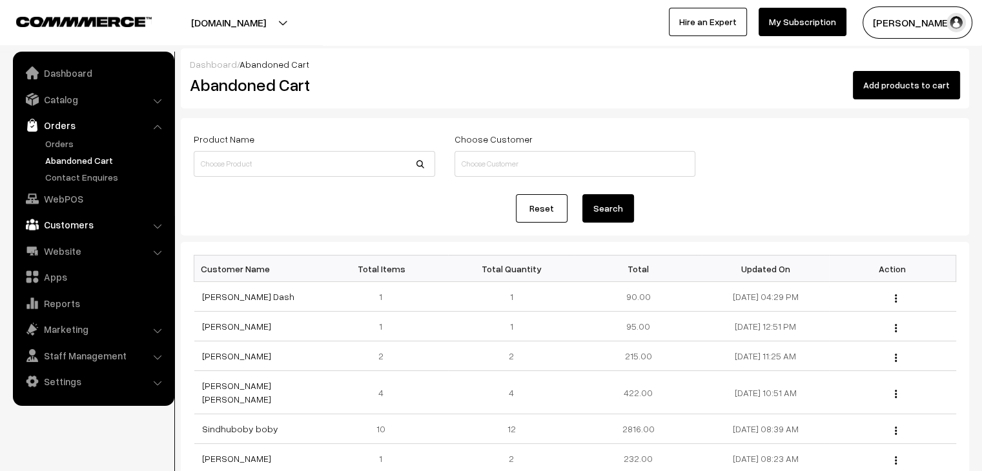
click at [86, 220] on link "Customers" at bounding box center [93, 224] width 154 height 23
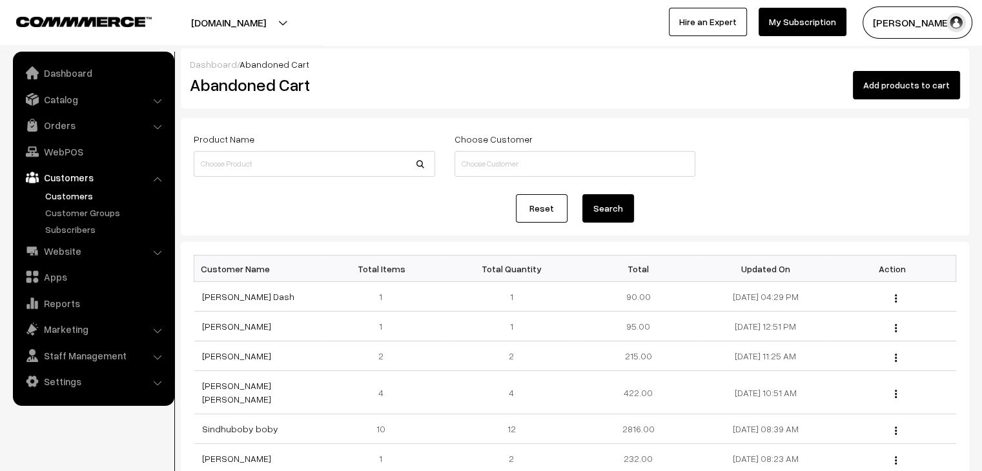
click at [74, 189] on link "Customers" at bounding box center [106, 196] width 128 height 14
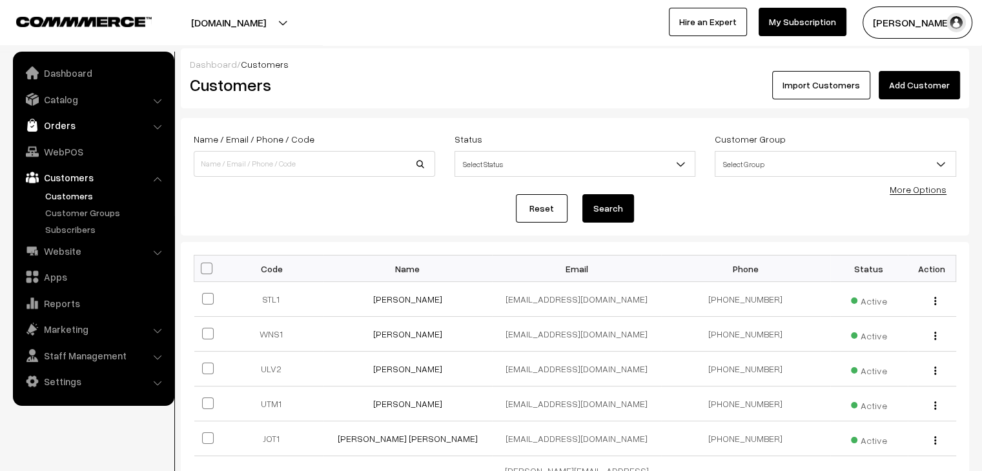
click at [61, 131] on link "Orders" at bounding box center [93, 125] width 154 height 23
click at [80, 161] on link "Abandoned Cart" at bounding box center [106, 161] width 128 height 14
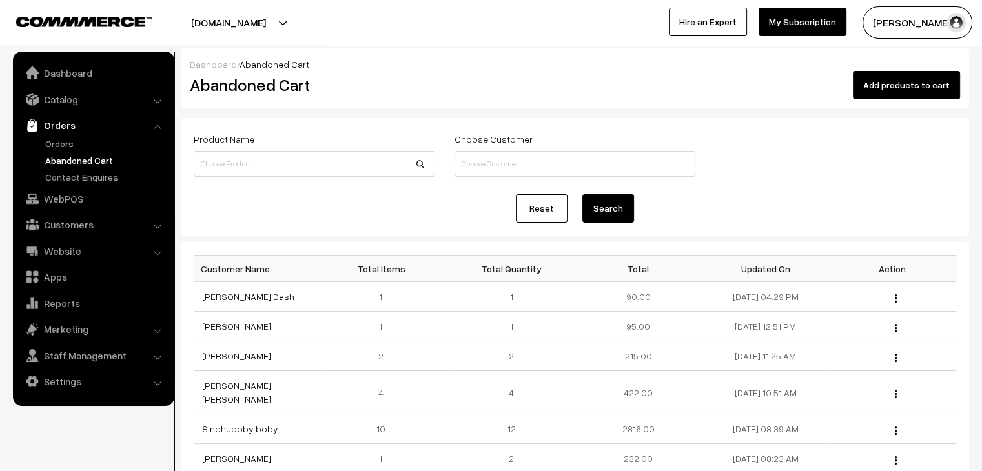
click at [72, 162] on link "Abandoned Cart" at bounding box center [106, 161] width 128 height 14
click at [63, 143] on link "Orders" at bounding box center [106, 144] width 128 height 14
